Goal: Task Accomplishment & Management: Use online tool/utility

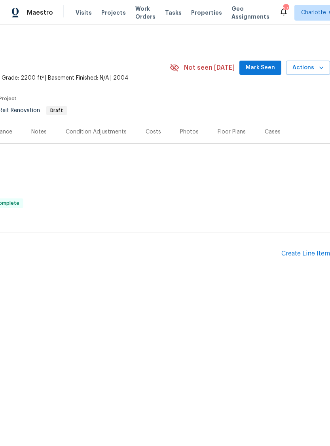
scroll to position [0, 117]
click at [300, 255] on div "Create Line Item" at bounding box center [305, 254] width 49 height 8
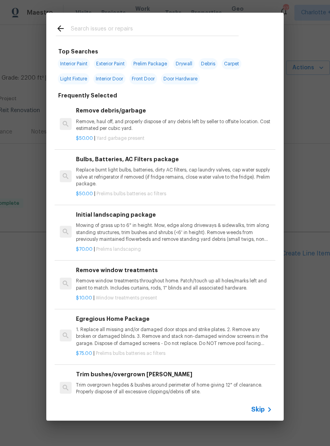
click at [135, 29] on input "text" at bounding box center [155, 30] width 168 height 12
type input "Toilet"
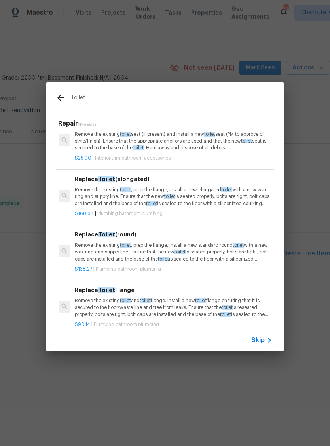
scroll to position [154, 1]
click at [146, 201] on p "Remove the existing toilet , prep the flange, install a new elongated toilet wi…" at bounding box center [173, 197] width 196 height 20
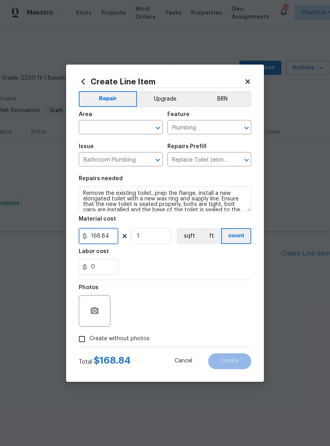
click at [111, 234] on input "168.84" at bounding box center [99, 236] width 40 height 16
type input "350"
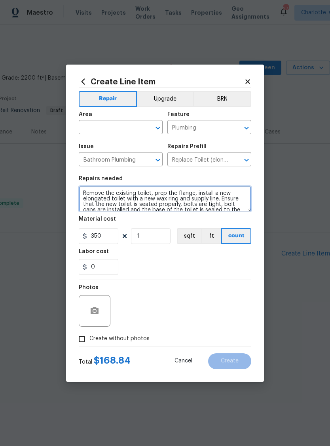
click at [85, 193] on textarea "Remove the existing toilet, prep the flange, install a new elongated toilet wit…" at bounding box center [165, 198] width 173 height 25
click at [103, 188] on textarea "Remove the existing toilet, prep the flange, install a new elongated toilet wit…" at bounding box center [165, 198] width 173 height 25
click at [90, 195] on textarea "***Replace the toilet with a new elongated toilet Remove the existing toilet, p…" at bounding box center [165, 198] width 173 height 25
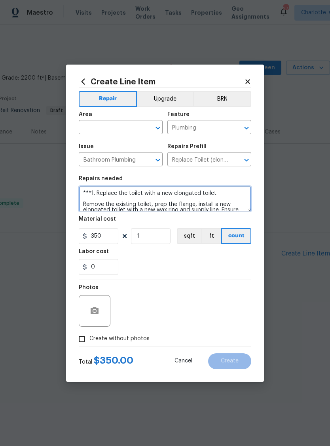
click at [217, 196] on textarea "***1. Replace the toilet with a new elongated toilet Remove the existing toilet…" at bounding box center [165, 198] width 173 height 25
type textarea "***1. Replace the toilet with a new elongated toilet 2. Remove the existing toi…"
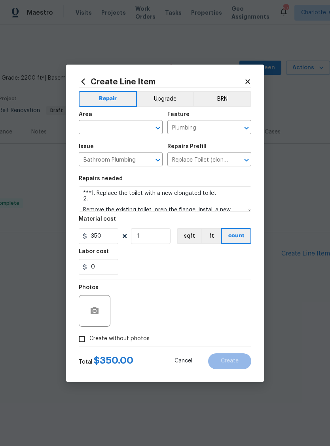
click at [117, 125] on input "text" at bounding box center [110, 128] width 62 height 12
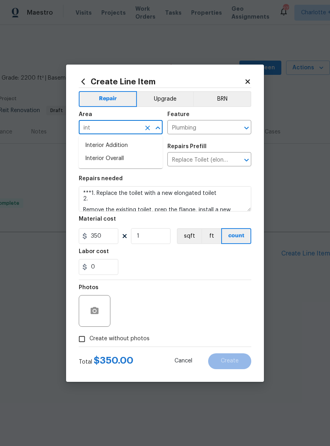
click at [120, 162] on li "Interior Overall" at bounding box center [121, 158] width 84 height 13
type input "Interior Overall"
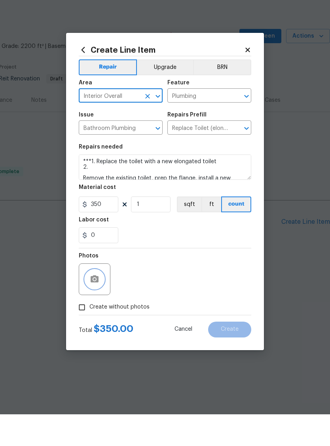
click at [99, 301] on button "button" at bounding box center [94, 310] width 19 height 19
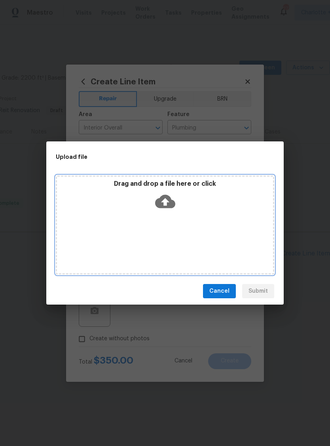
click at [171, 200] on icon at bounding box center [165, 201] width 20 height 13
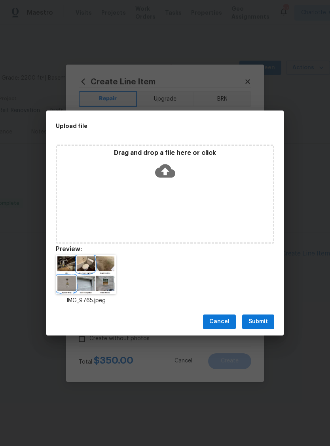
click at [261, 324] on span "Submit" at bounding box center [258, 322] width 19 height 10
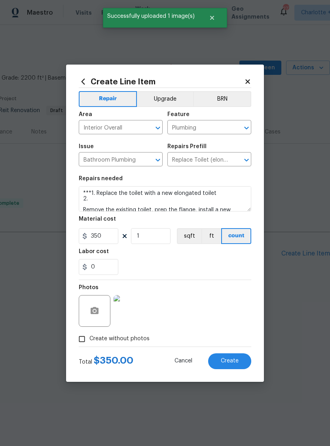
click at [131, 316] on img at bounding box center [130, 311] width 32 height 32
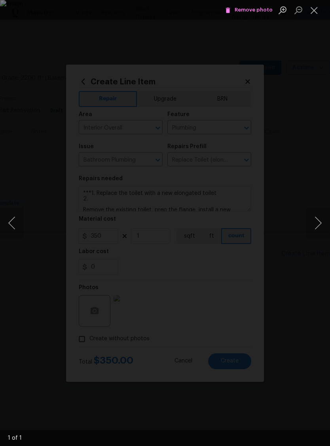
click at [314, 9] on button "Close lightbox" at bounding box center [314, 10] width 16 height 14
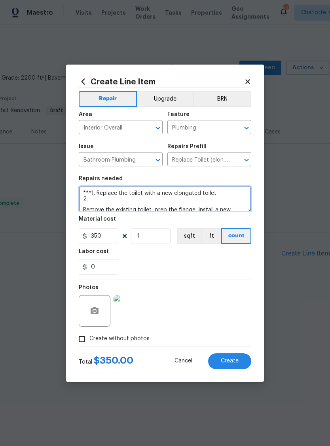
click at [116, 201] on textarea "***1. Replace the toilet with a new elongated toilet 2. Remove the existing toi…" at bounding box center [165, 198] width 173 height 25
type textarea "***1. Replace the toilet with a new elongated toilet 2. Re-Attach the light and…"
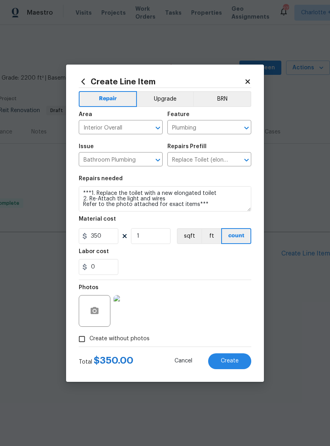
click at [233, 364] on span "Create" at bounding box center [230, 361] width 18 height 6
type input "0"
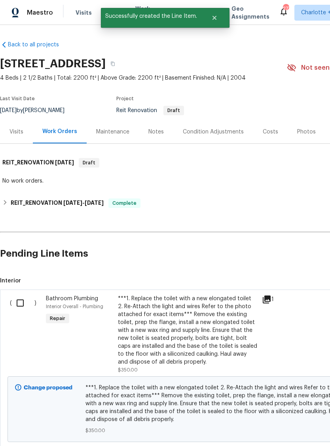
scroll to position [0, 0]
click at [19, 304] on input "checkbox" at bounding box center [23, 303] width 23 height 17
checkbox input "true"
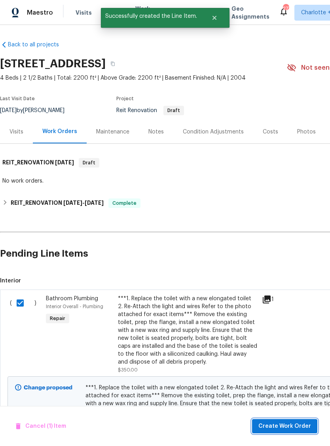
click at [287, 423] on span "Create Work Order" at bounding box center [284, 426] width 53 height 10
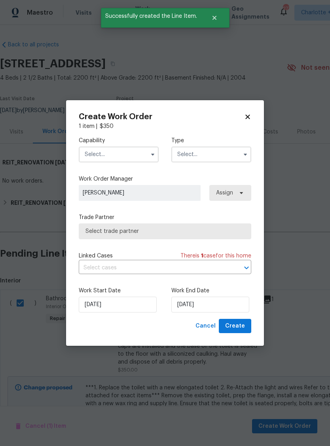
click at [141, 156] on input "text" at bounding box center [119, 154] width 80 height 16
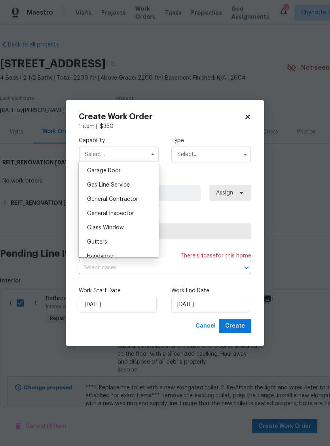
scroll to position [353, 0]
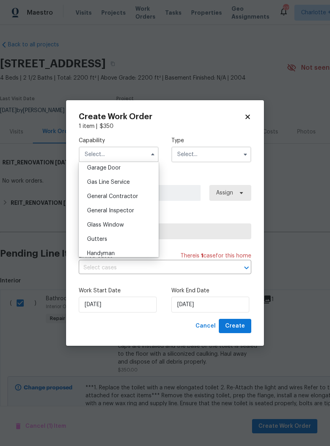
click at [131, 200] on div "General Contractor" at bounding box center [119, 196] width 76 height 14
type input "General Contractor"
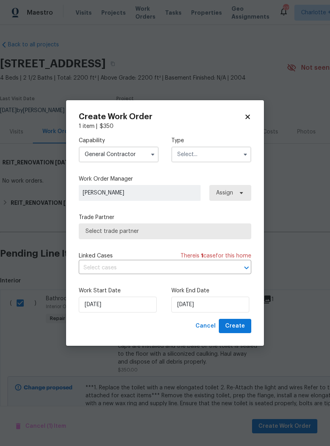
click at [217, 155] on input "text" at bounding box center [211, 154] width 80 height 16
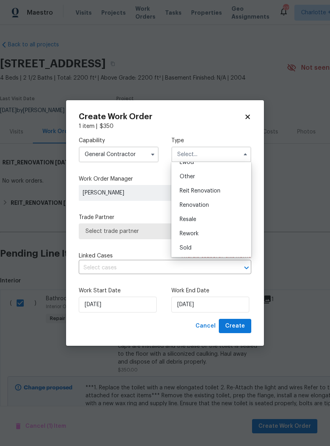
scroll to position [94, 0]
click at [213, 194] on div "Reit Renovation" at bounding box center [211, 191] width 76 height 14
type input "Reit Renovation"
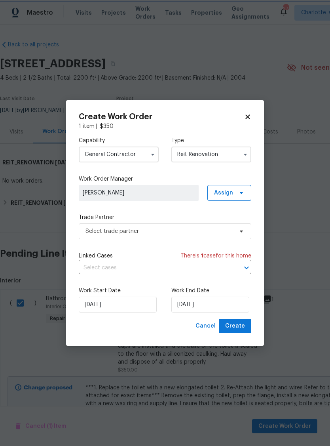
scroll to position [0, 0]
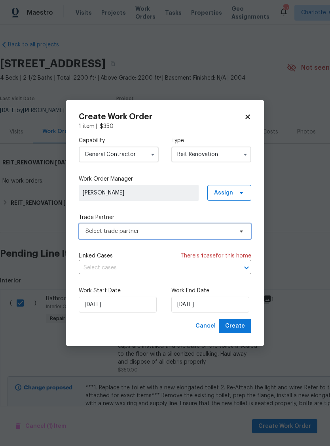
click at [167, 234] on span "Select trade partner" at bounding box center [160, 231] width 148 height 8
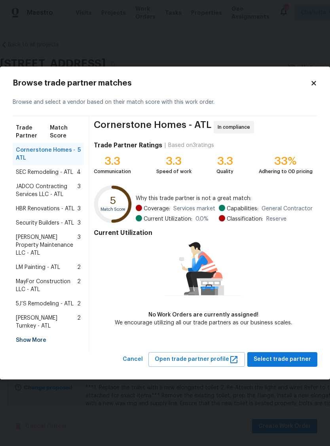
click at [40, 257] on span "[PERSON_NAME] Property Maintenance LLC - ATL" at bounding box center [47, 245] width 62 height 24
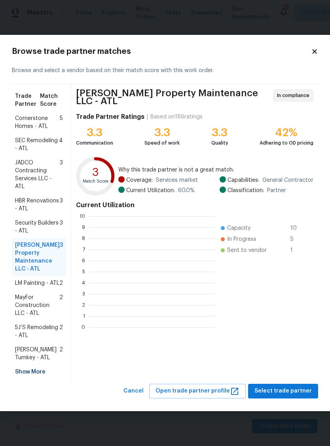
scroll to position [111, 125]
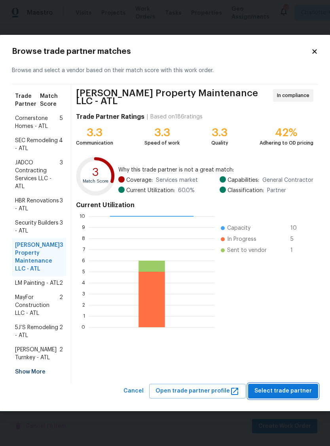
click at [287, 396] on span "Select trade partner" at bounding box center [283, 391] width 57 height 10
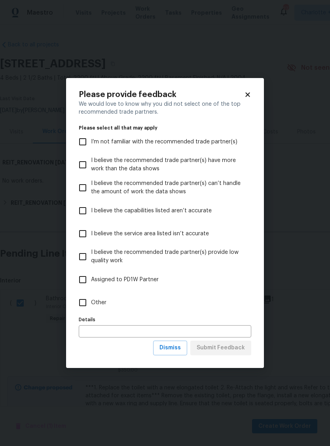
click at [84, 301] on input "Other" at bounding box center [82, 302] width 17 height 17
checkbox input "true"
click at [230, 354] on button "Submit Feedback" at bounding box center [220, 347] width 61 height 15
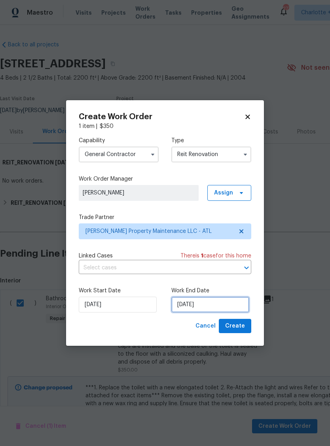
click at [214, 308] on input "[DATE]" at bounding box center [210, 305] width 78 height 16
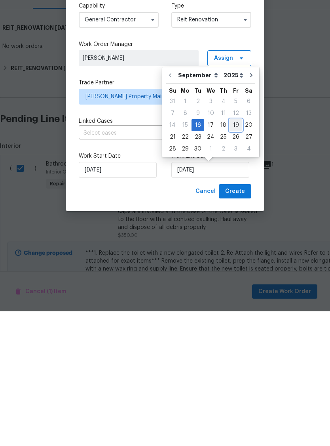
click at [233, 254] on div "19" at bounding box center [236, 259] width 13 height 11
type input "[DATE]"
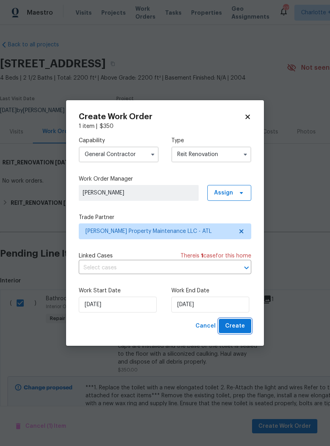
click at [245, 326] on button "Create" at bounding box center [235, 326] width 32 height 15
